Goal: Task Accomplishment & Management: Manage account settings

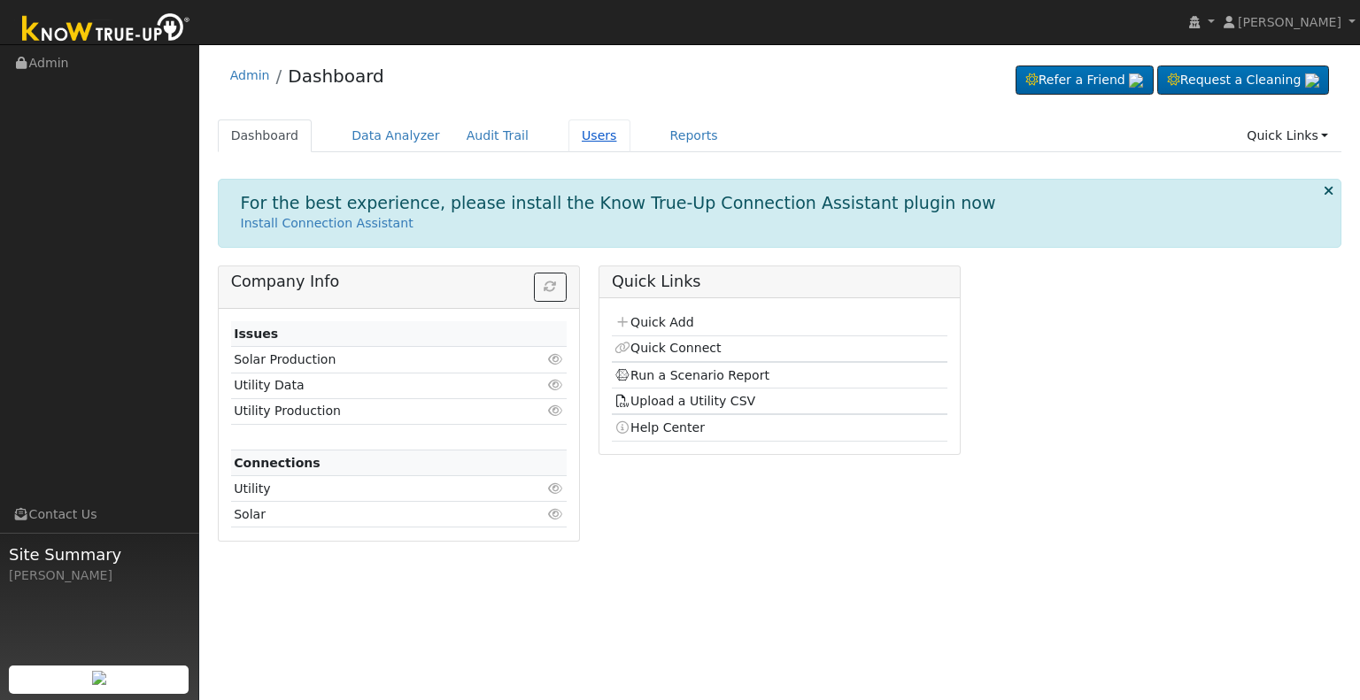
click at [571, 130] on link "Users" at bounding box center [599, 136] width 62 height 33
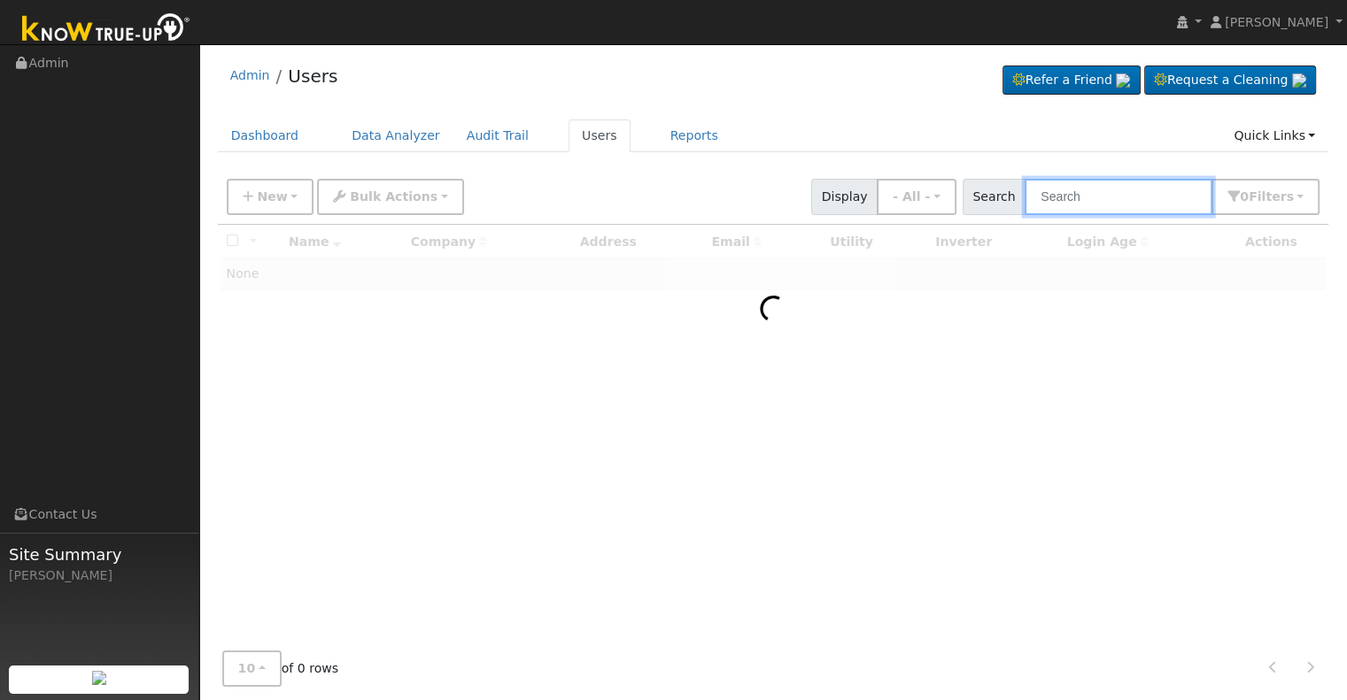
click at [1077, 193] on input "text" at bounding box center [1118, 197] width 188 height 36
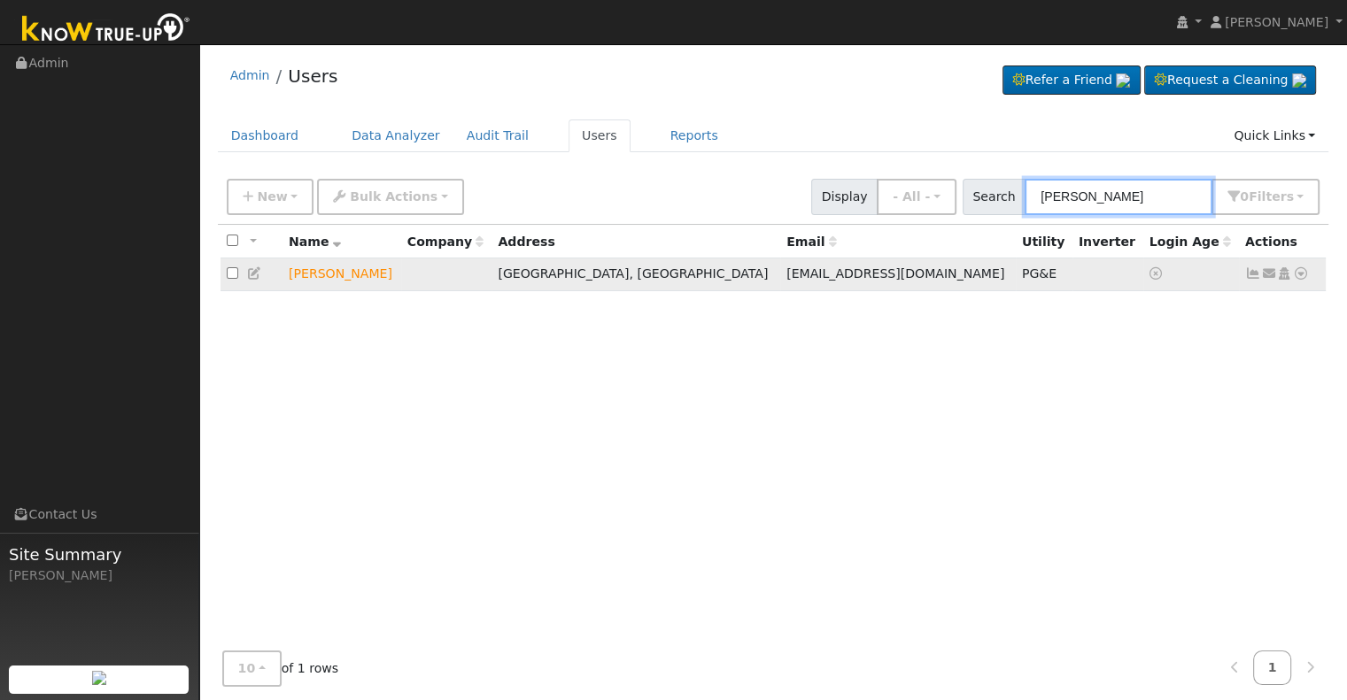
type input "trevor ely"
click at [1302, 275] on icon at bounding box center [1301, 273] width 16 height 12
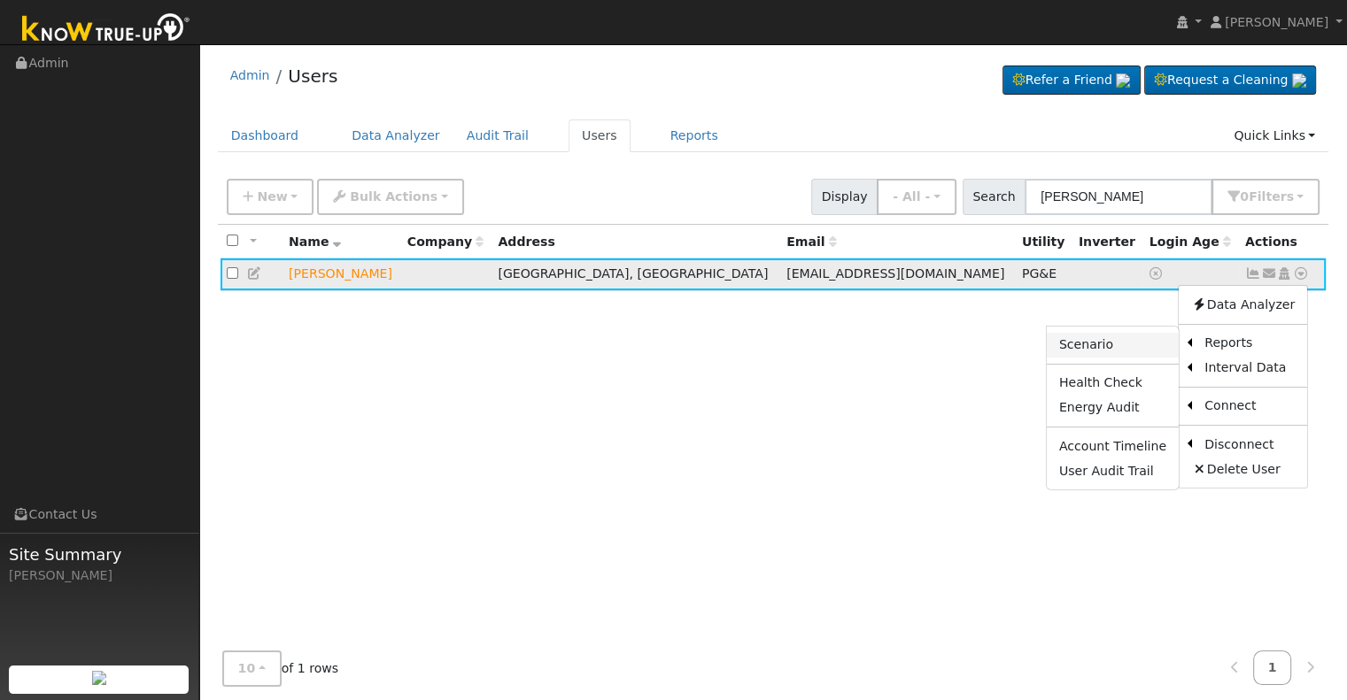
click at [1102, 346] on link "Scenario" at bounding box center [1113, 345] width 132 height 25
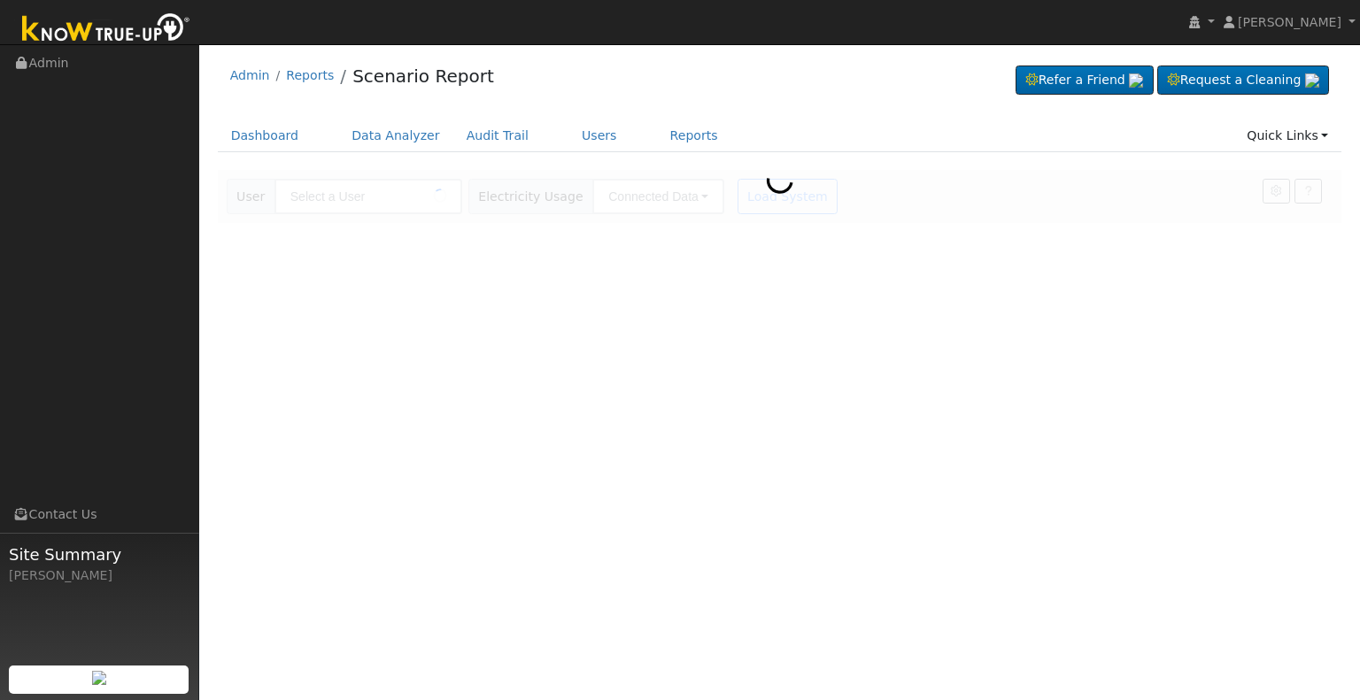
type input "[PERSON_NAME]"
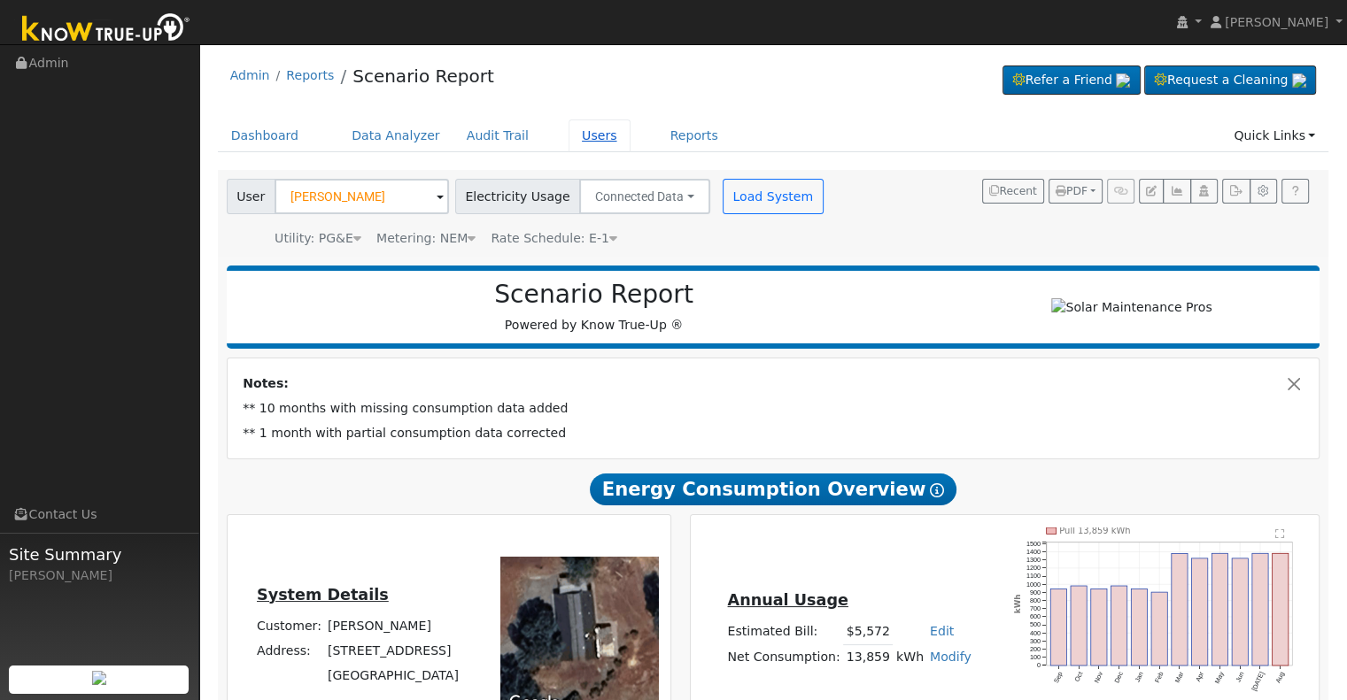
click at [568, 135] on link "Users" at bounding box center [599, 136] width 62 height 33
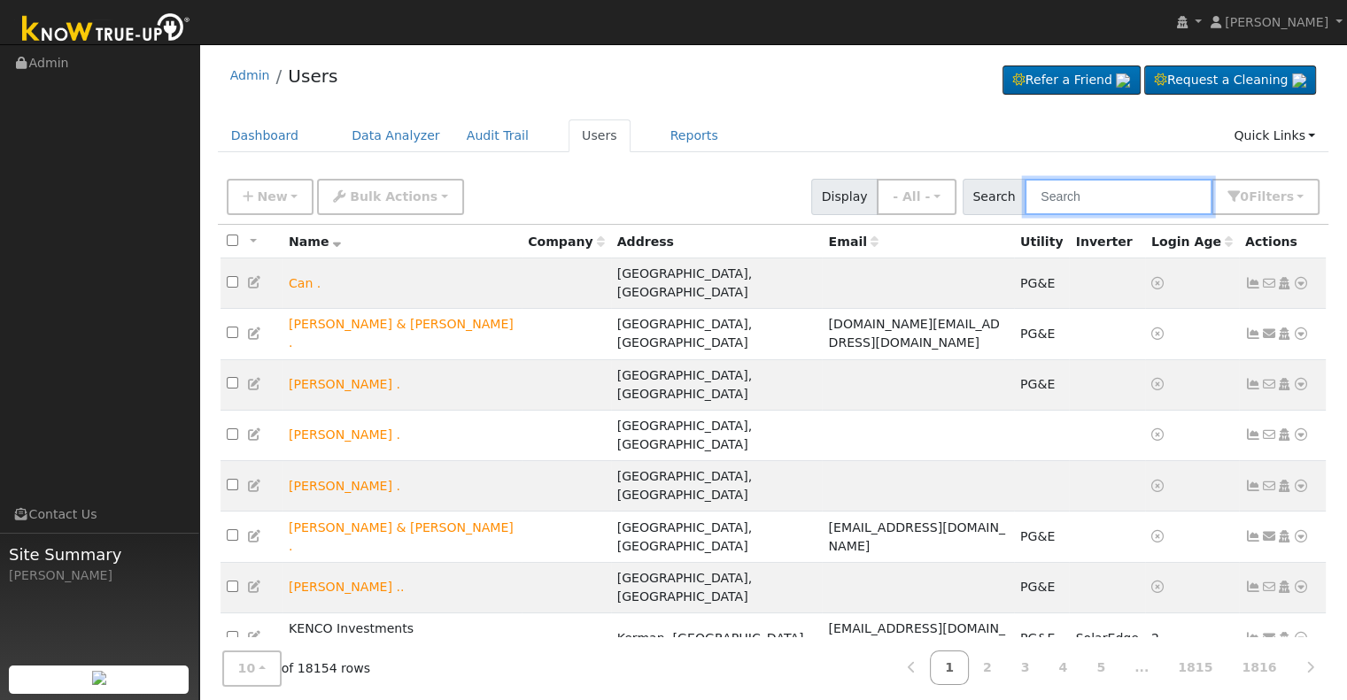
click at [1080, 197] on input "text" at bounding box center [1118, 197] width 188 height 36
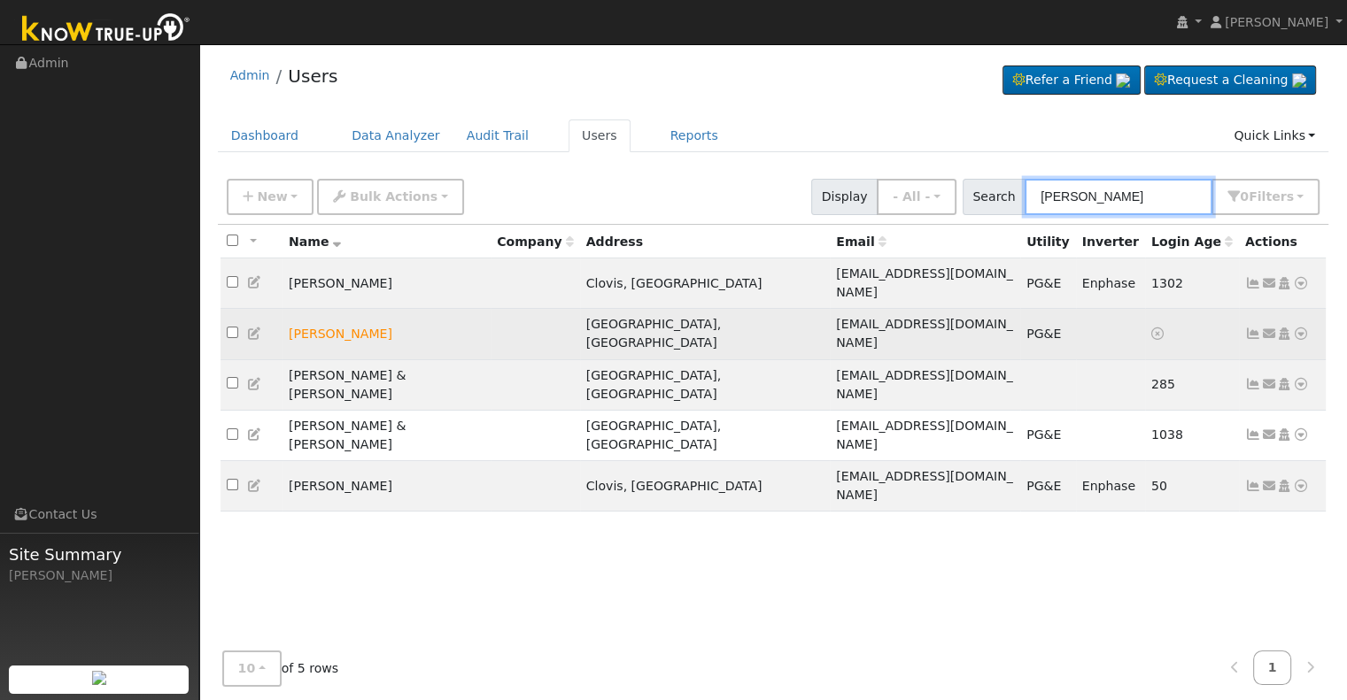
type input "trevor"
click at [252, 328] on icon at bounding box center [255, 334] width 16 height 12
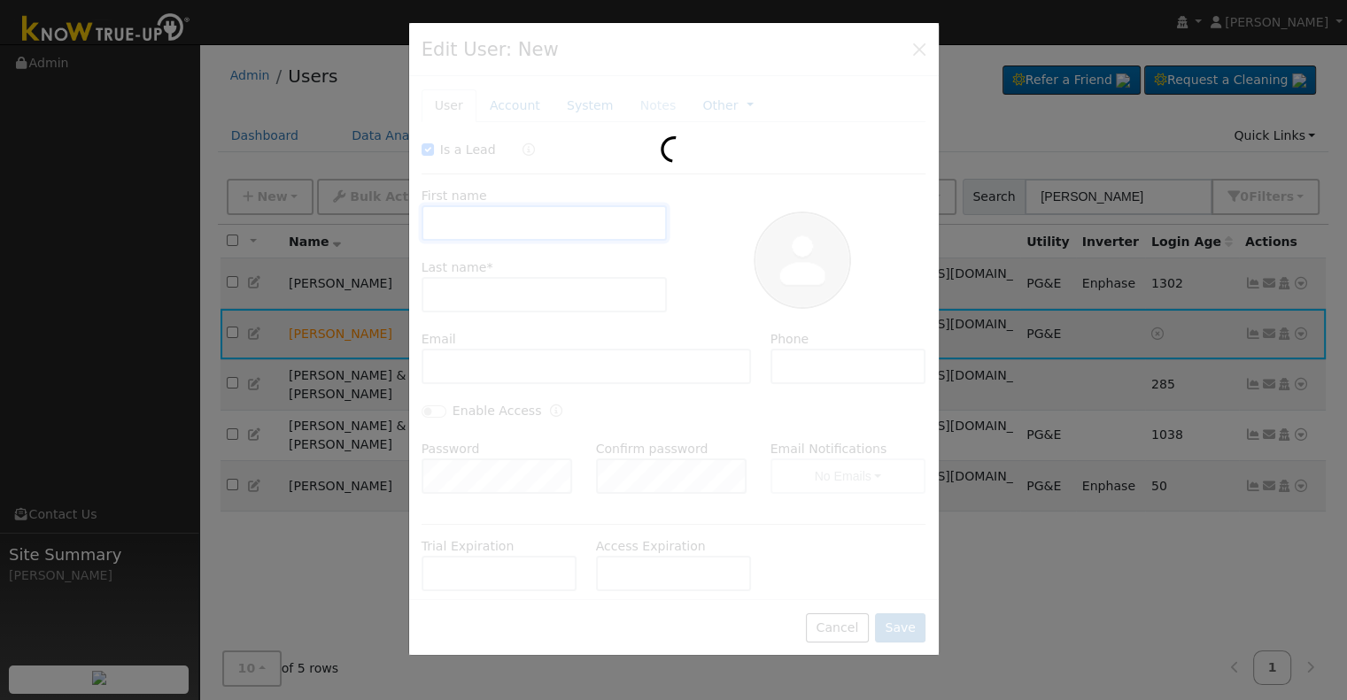
checkbox input "true"
type input "Trevor"
type input "Ely"
type input "elybnbs@gmail.com"
type input "(408) 466-1905"
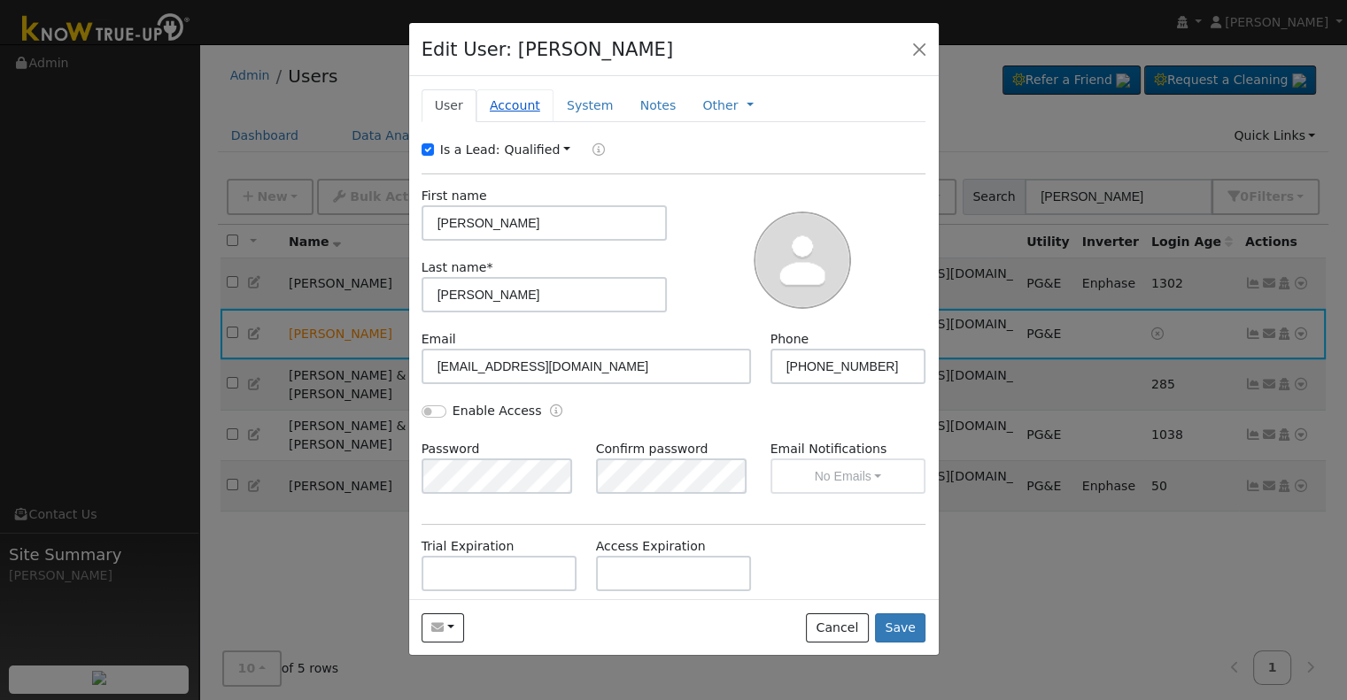
click at [500, 98] on link "Account" at bounding box center [514, 105] width 77 height 33
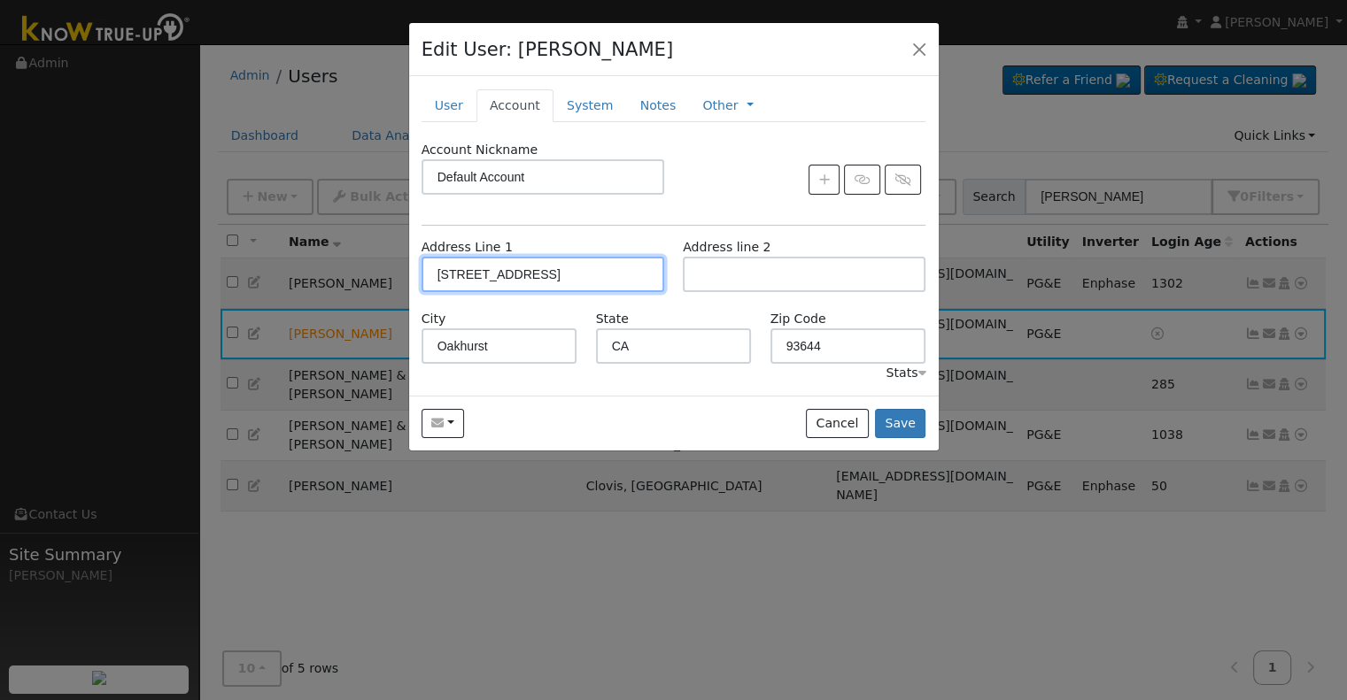
click at [467, 272] on input "40305 Live Oak Drive" at bounding box center [542, 274] width 243 height 35
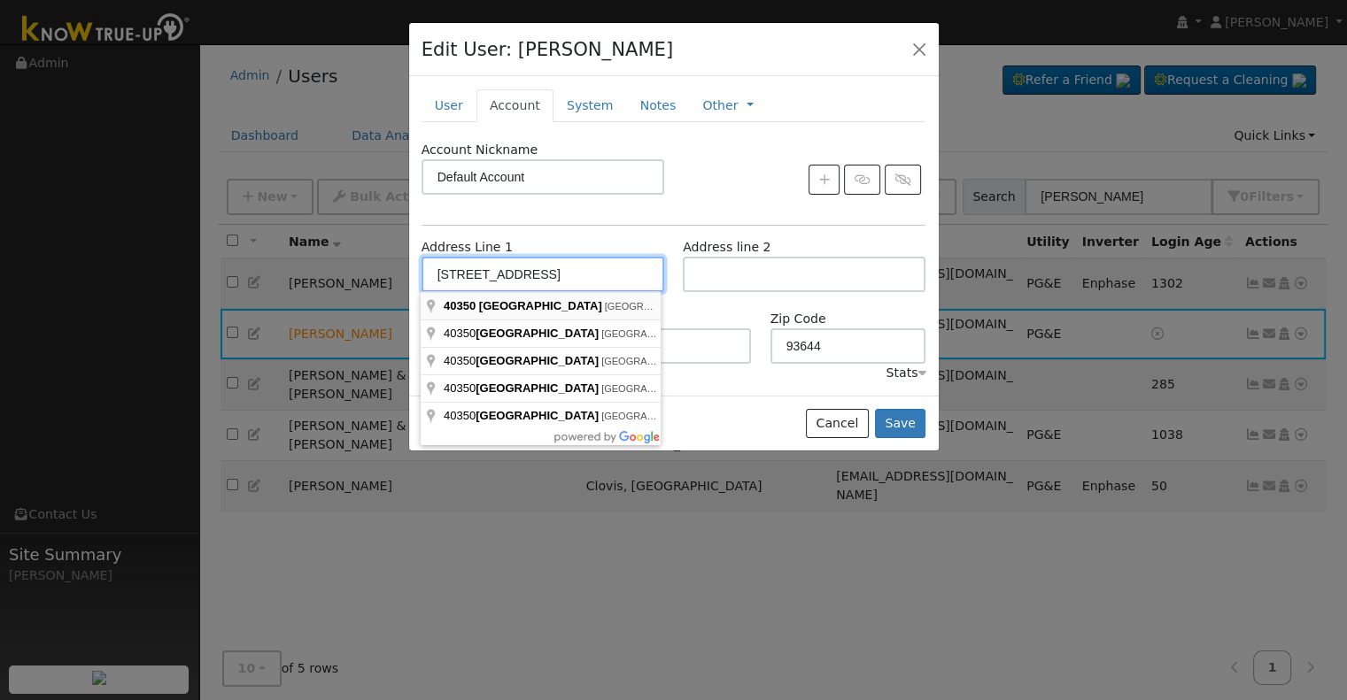
type input "[STREET_ADDRESS]"
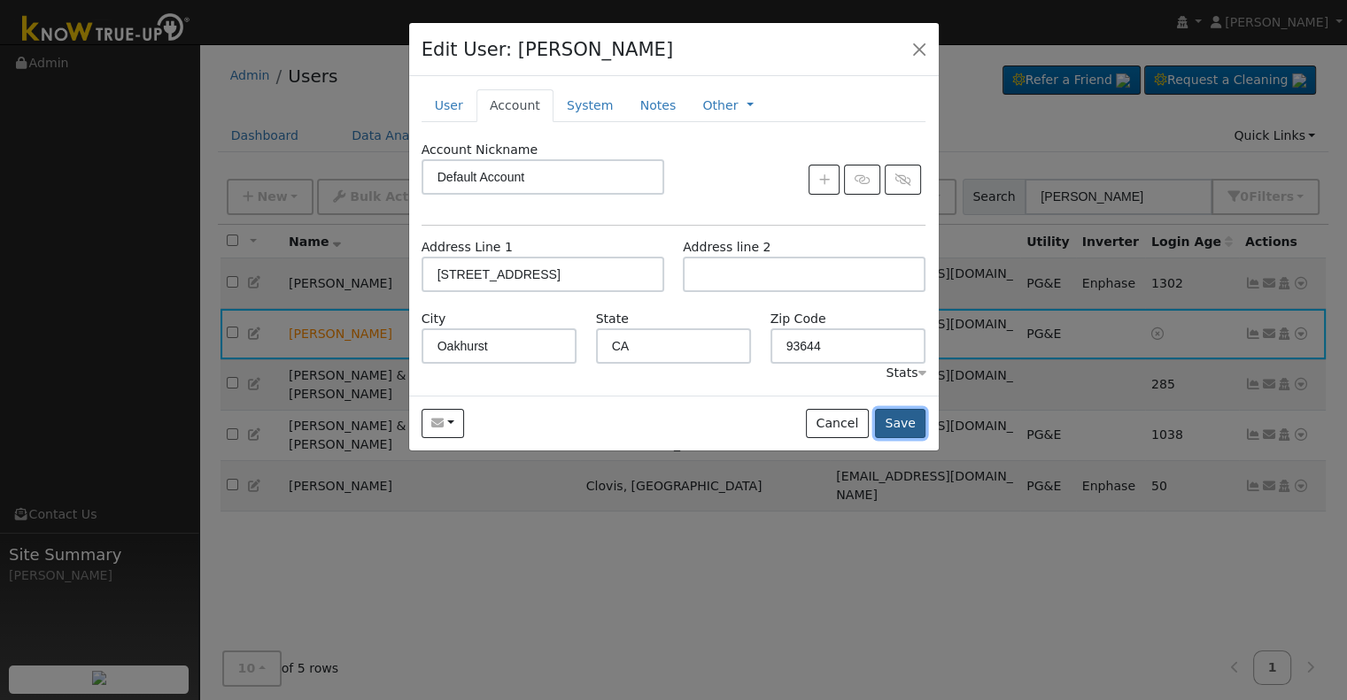
click at [910, 421] on button "Save" at bounding box center [900, 424] width 51 height 30
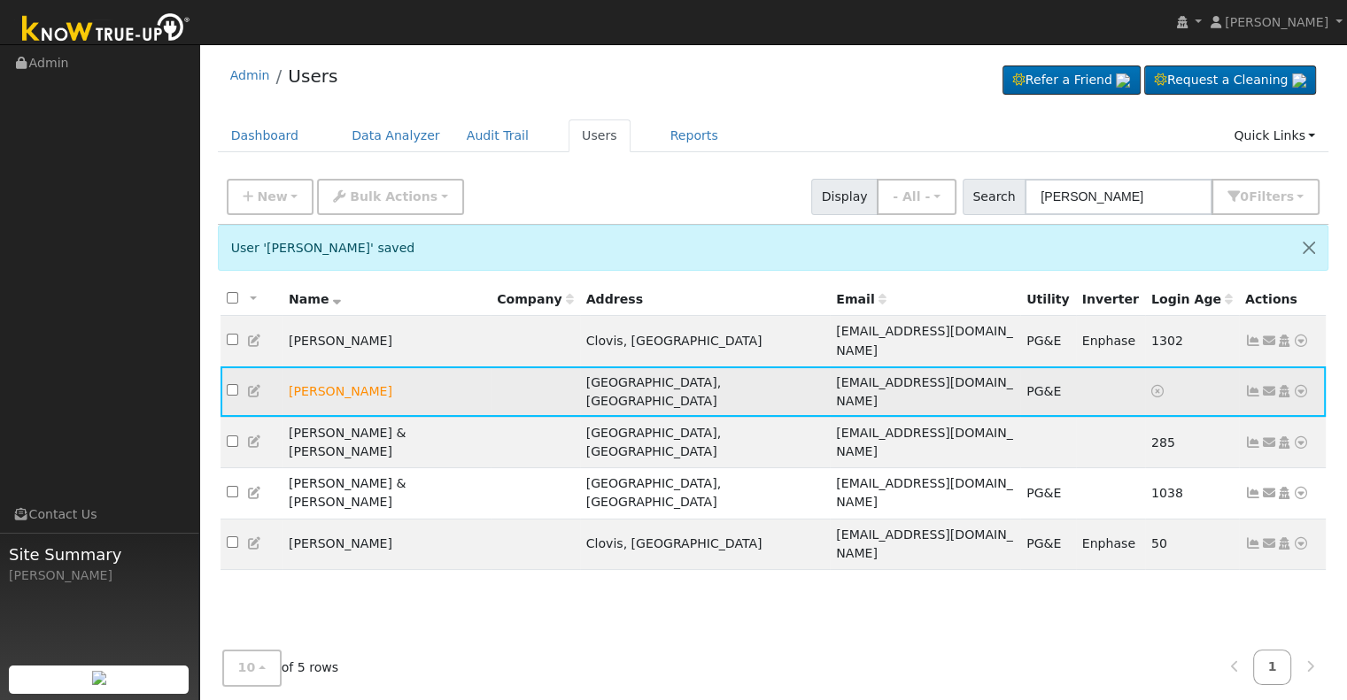
click at [1303, 385] on icon at bounding box center [1301, 391] width 16 height 12
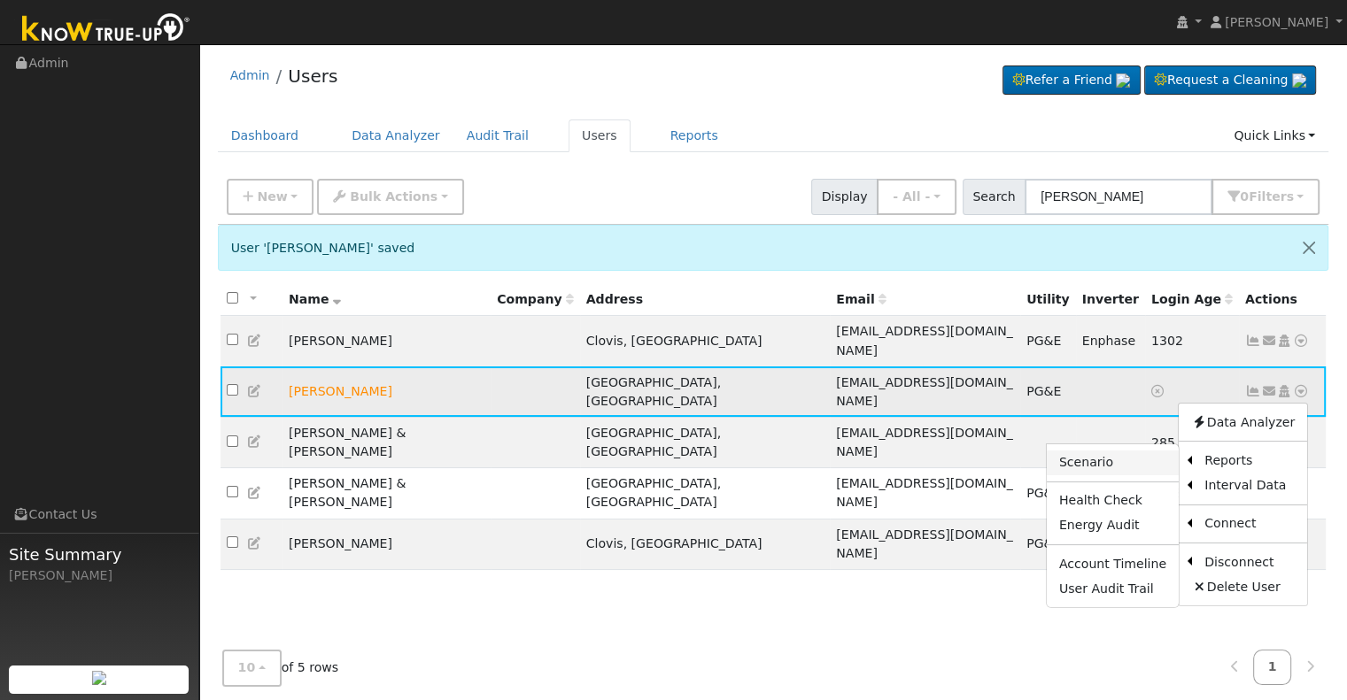
click at [1120, 451] on link "Scenario" at bounding box center [1113, 463] width 132 height 25
